Goal: Complete application form

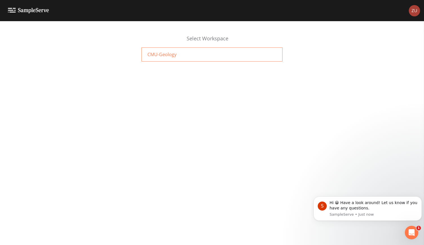
click at [173, 57] on span "CMU-Geology" at bounding box center [162, 54] width 29 height 7
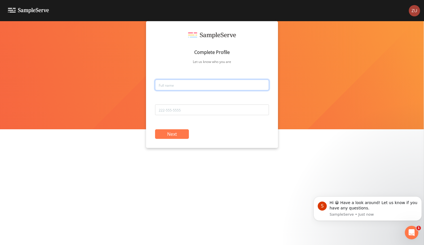
click at [182, 86] on input "text" at bounding box center [212, 85] width 114 height 11
type input "Abigail Zuidema"
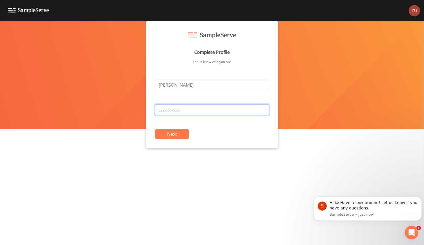
click at [189, 111] on input "tel" at bounding box center [212, 109] width 114 height 11
type input "g"
click at [176, 132] on button "Next" at bounding box center [172, 134] width 34 height 10
click at [178, 110] on input "tel" at bounding box center [212, 109] width 114 height 11
type input "616-901-0147"
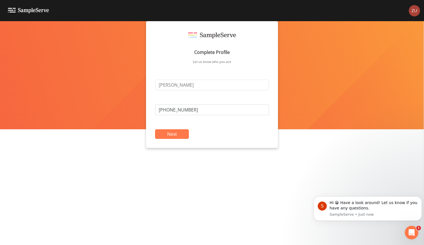
click at [175, 133] on button "Next" at bounding box center [172, 134] width 34 height 10
